Goal: Information Seeking & Learning: Learn about a topic

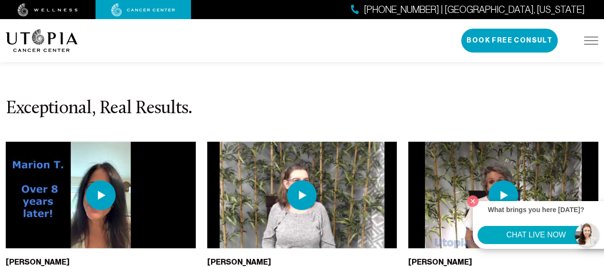
scroll to position [2147, 0]
click at [101, 180] on img at bounding box center [101, 195] width 30 height 30
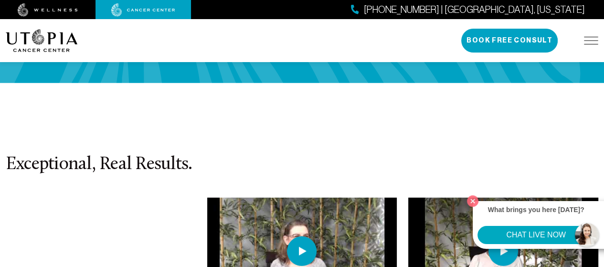
scroll to position [2092, 0]
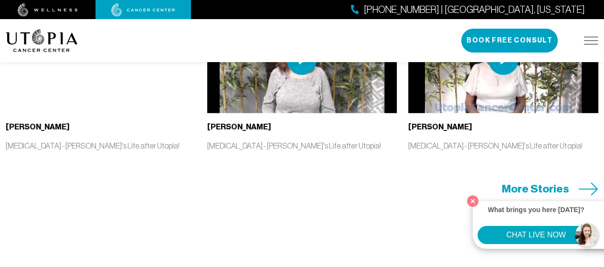
click at [582, 182] on icon at bounding box center [589, 188] width 20 height 13
click at [532, 181] on span "More Stories" at bounding box center [535, 188] width 67 height 15
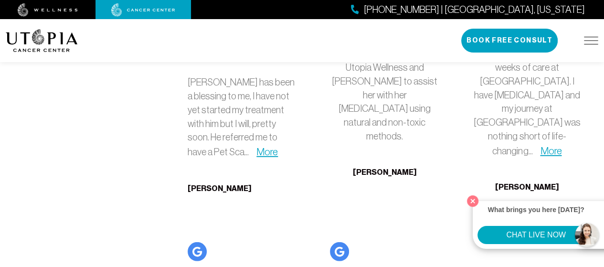
scroll to position [2092, 0]
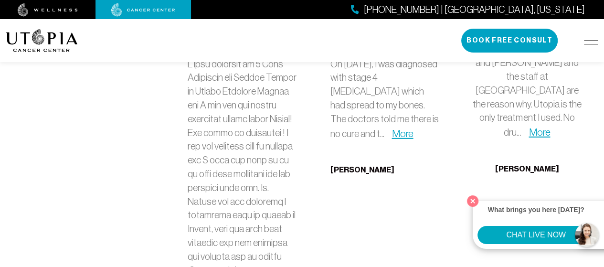
scroll to position [2330, 0]
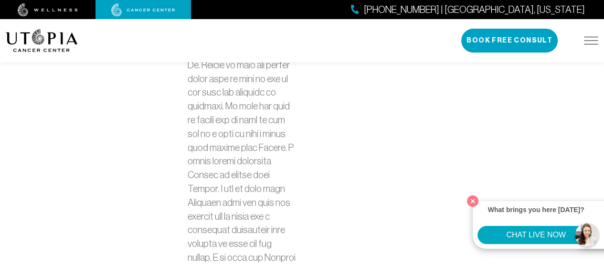
click at [223, 174] on div "Less" at bounding box center [242, 35] width 109 height 644
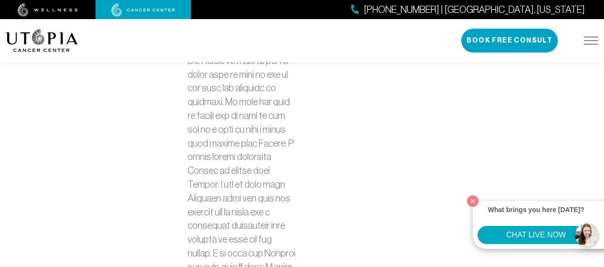
scroll to position [2663, 0]
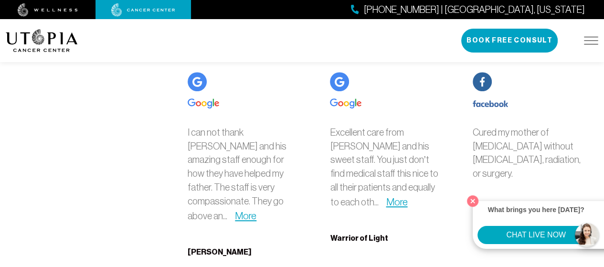
scroll to position [3426, 0]
